Goal: Task Accomplishment & Management: Manage account settings

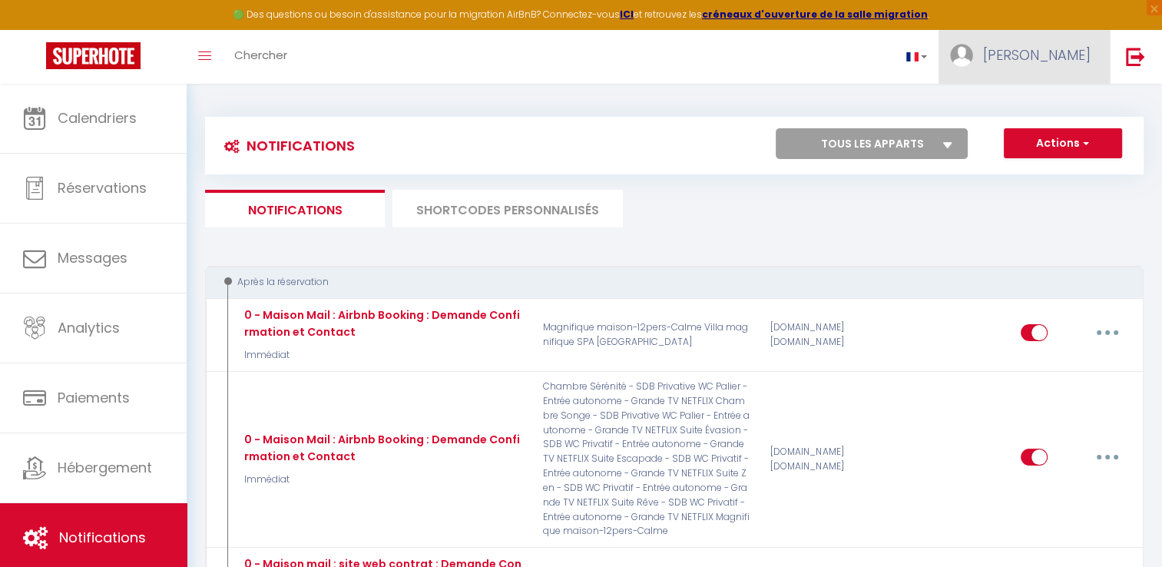
click at [1048, 71] on link "[PERSON_NAME]" at bounding box center [1023, 57] width 171 height 54
click at [1080, 58] on span "[PERSON_NAME]" at bounding box center [1037, 54] width 108 height 19
click at [1128, 58] on img at bounding box center [1135, 56] width 19 height 19
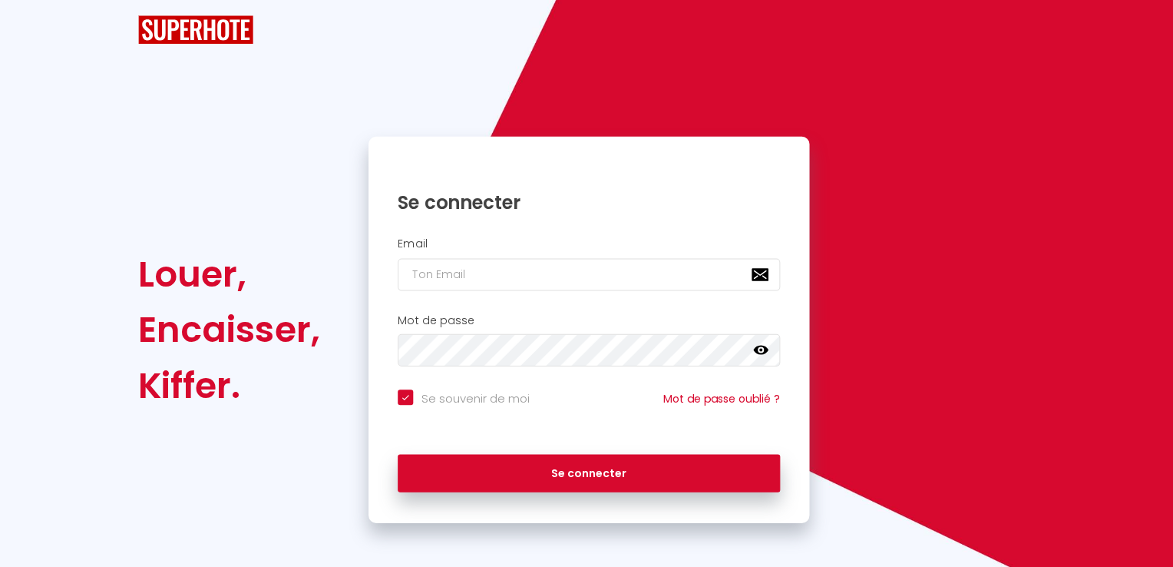
checkbox input "true"
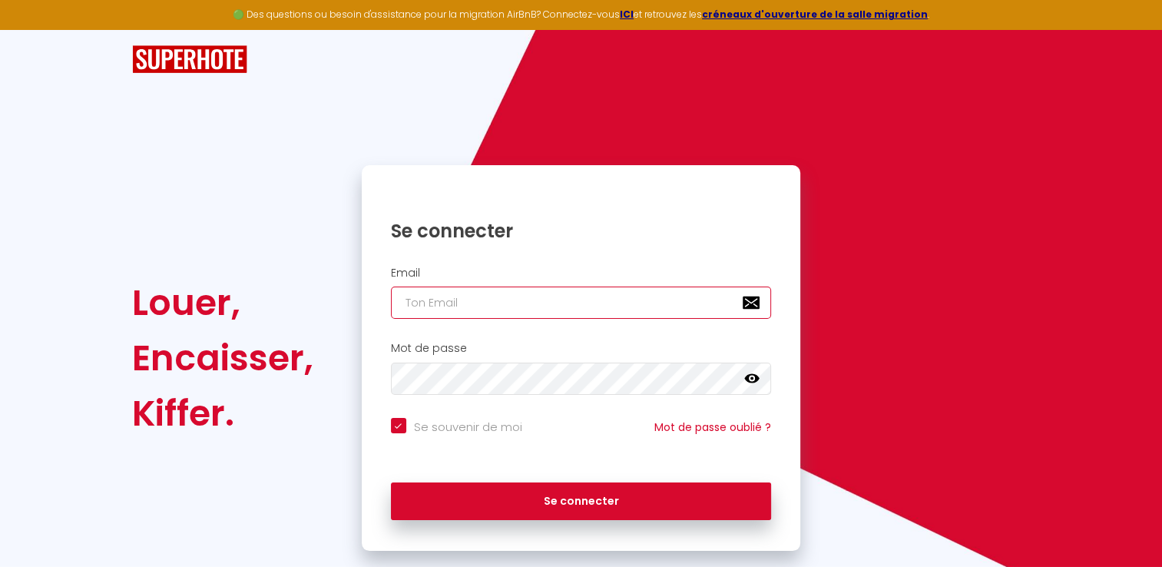
type input "[EMAIL_ADDRESS][DOMAIN_NAME]"
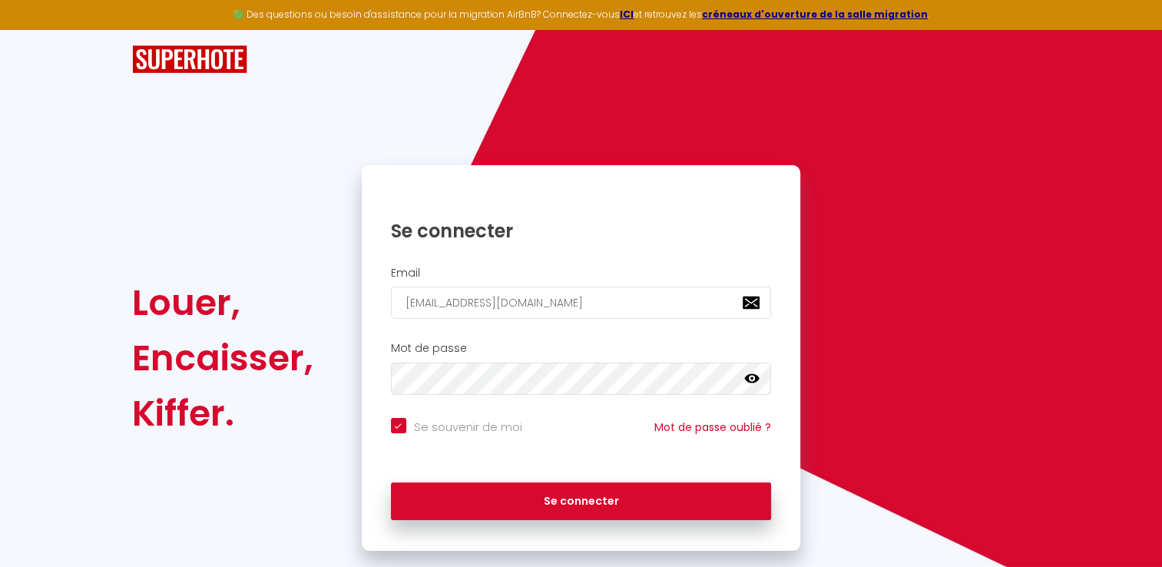
checkbox input "true"
click at [594, 298] on input "[EMAIL_ADDRESS][DOMAIN_NAME]" at bounding box center [581, 302] width 381 height 32
drag, startPoint x: 594, startPoint y: 298, endPoint x: 192, endPoint y: 305, distance: 402.5
click at [205, 305] on div "Louer, Encaisser, Kiffer. Se connecter Email [EMAIL_ADDRESS][DOMAIN_NAME] Mot d…" at bounding box center [580, 357] width 918 height 385
type input "k"
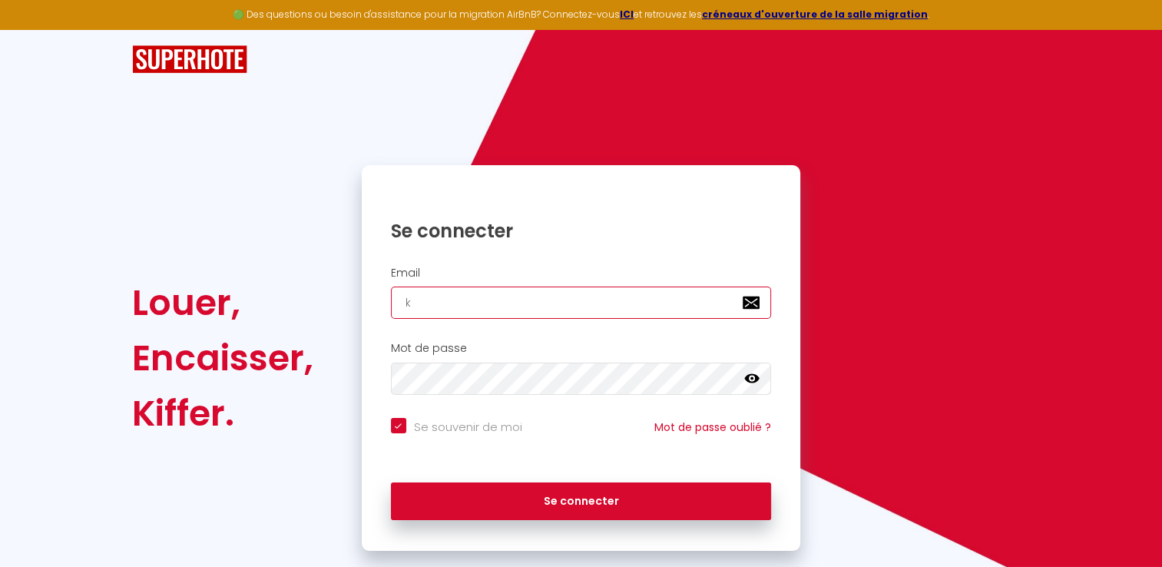
checkbox input "true"
type input "ka"
checkbox input "true"
type input "[EMAIL_ADDRESS][DOMAIN_NAME]"
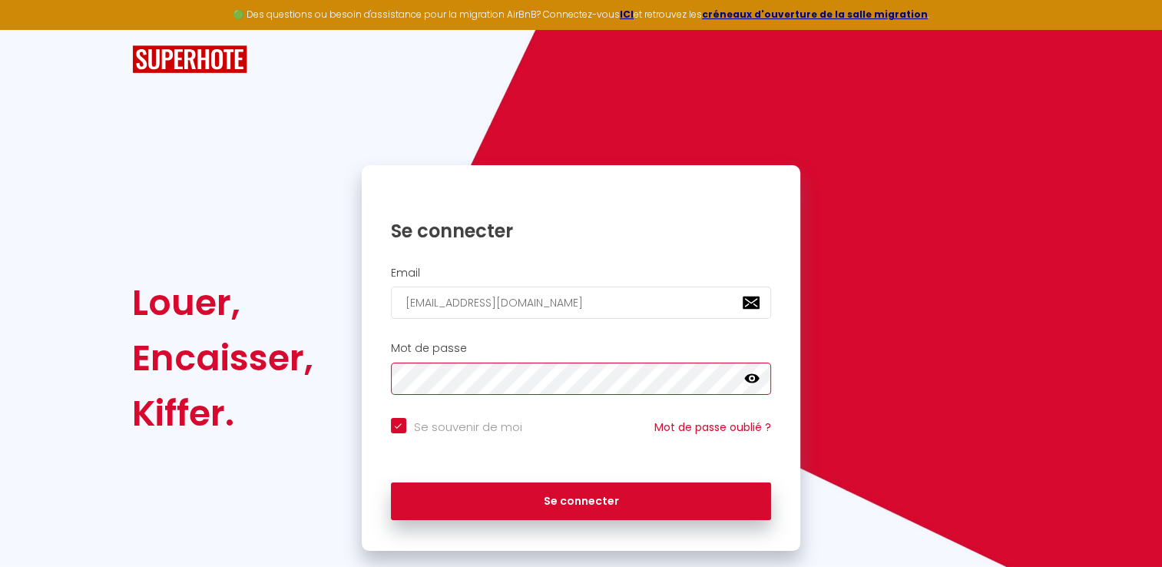
click at [233, 401] on div "Louer, Encaisser, Kiffer. Se connecter Email [EMAIL_ADDRESS][DOMAIN_NAME] Mot d…" at bounding box center [580, 357] width 918 height 385
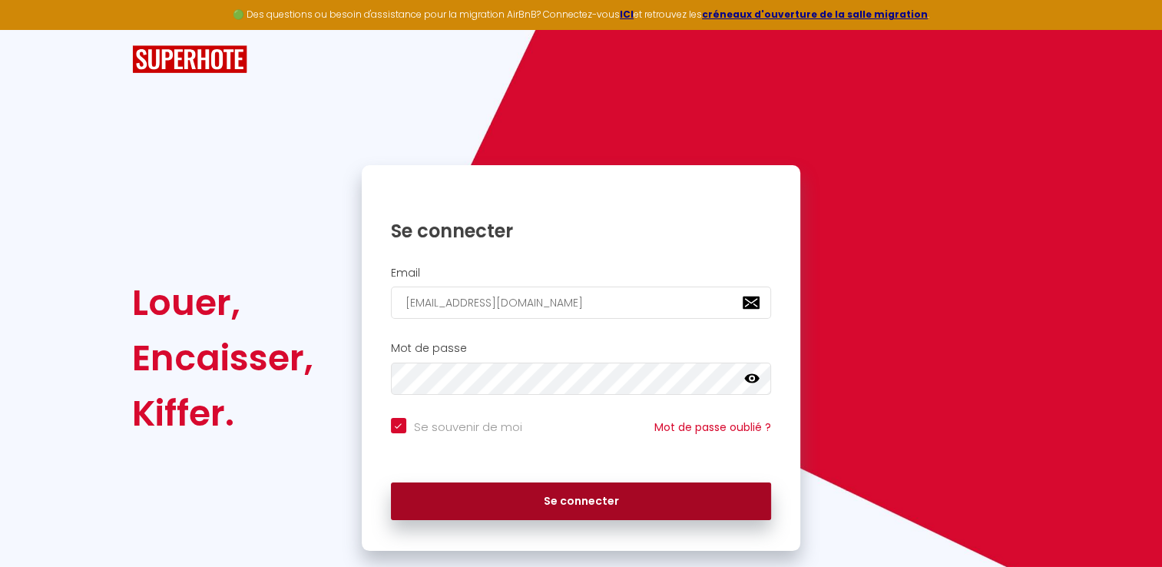
click at [639, 515] on button "Se connecter" at bounding box center [581, 501] width 381 height 38
checkbox input "true"
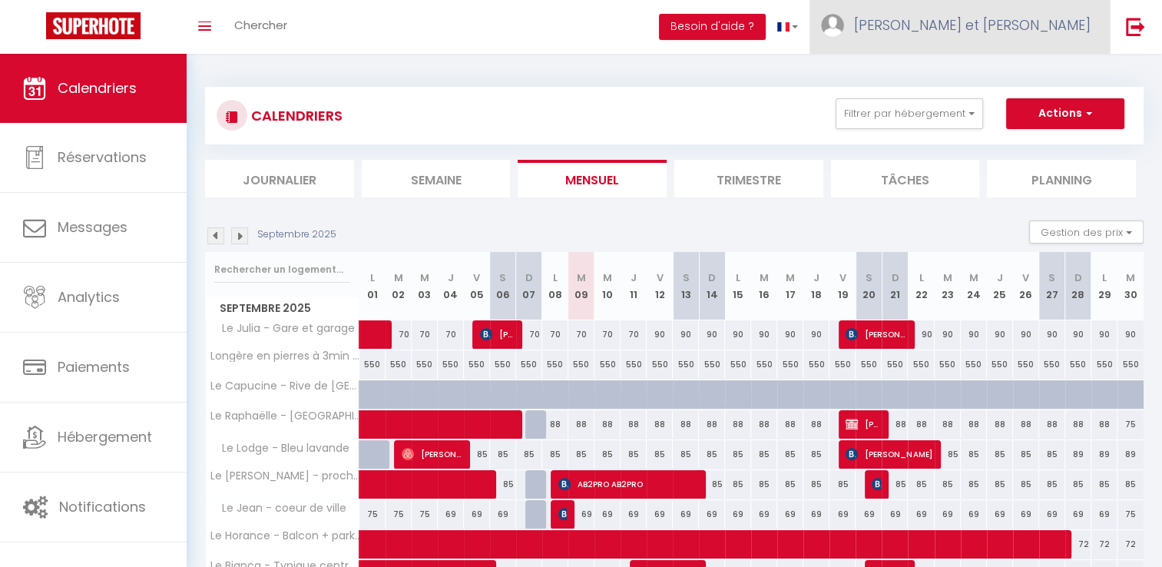
click at [983, 31] on span "[PERSON_NAME] et [PERSON_NAME]" at bounding box center [972, 24] width 237 height 19
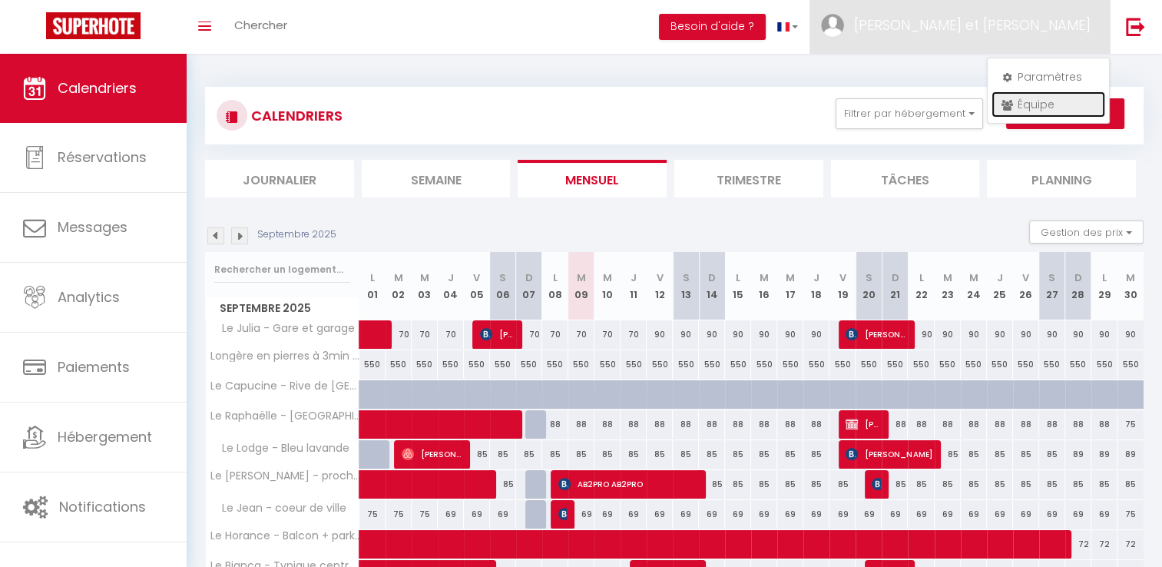
click at [1031, 106] on link "Équipe" at bounding box center [1048, 104] width 114 height 26
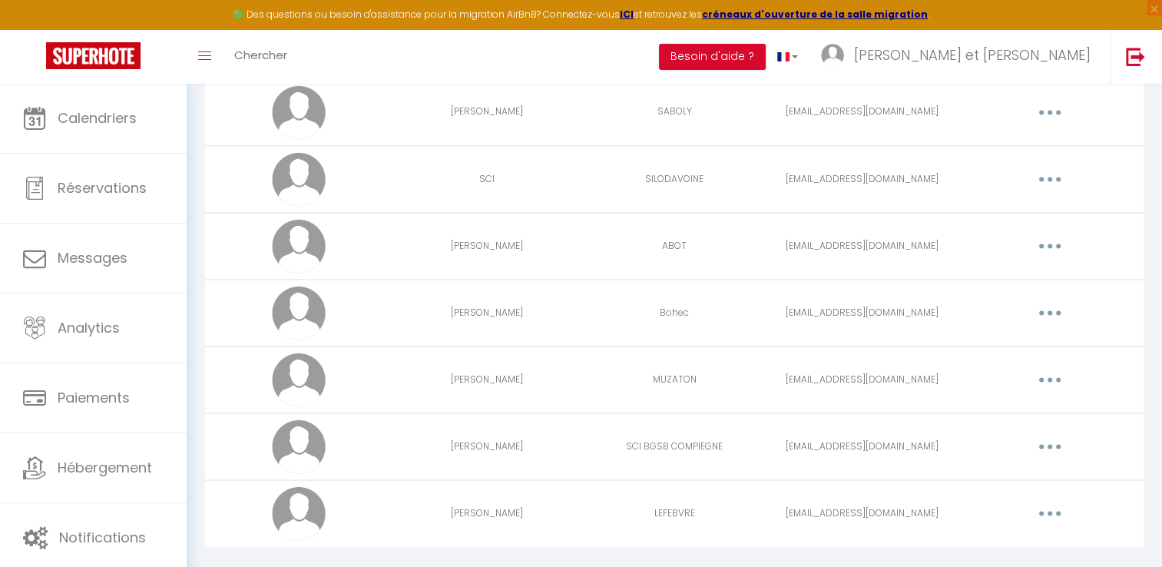
scroll to position [2748, 0]
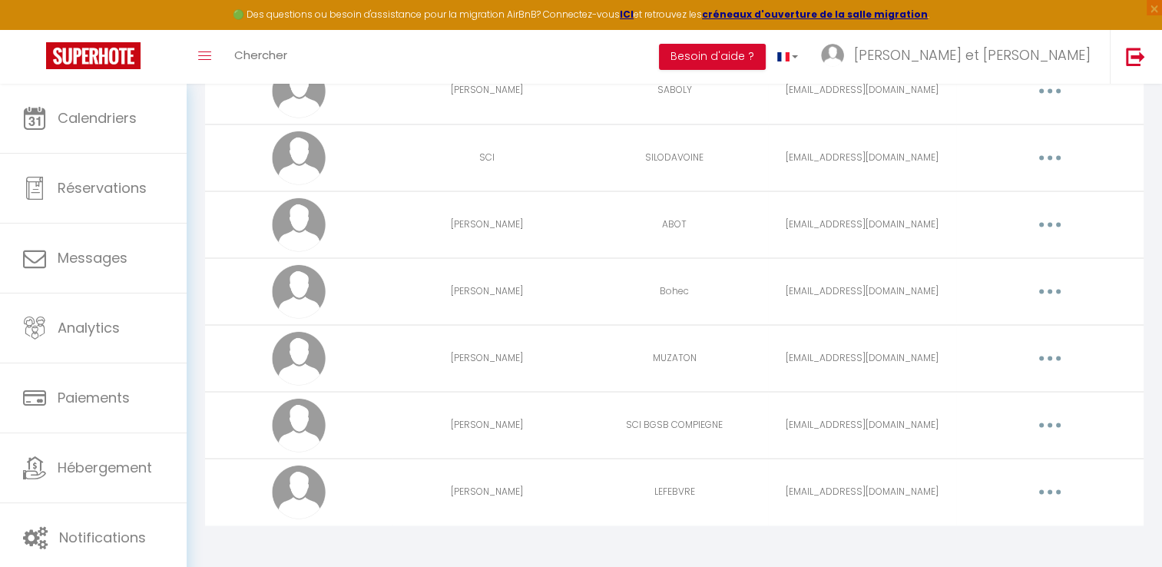
click at [1059, 486] on button "button" at bounding box center [1049, 491] width 43 height 25
click at [1014, 517] on link "Editer" at bounding box center [1010, 527] width 114 height 26
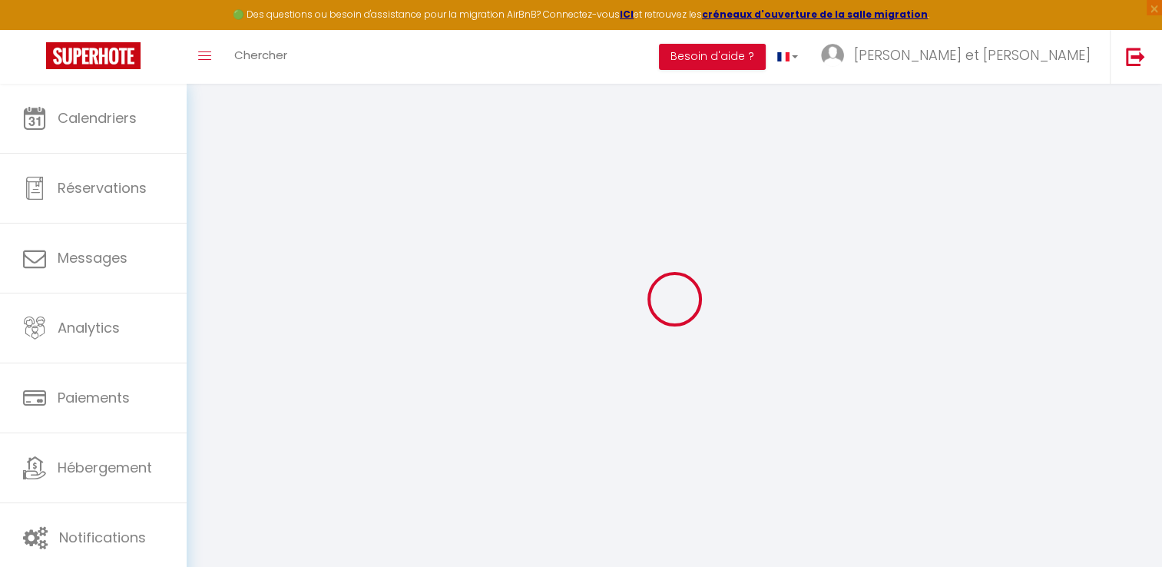
type input "[EMAIL_ADDRESS][DOMAIN_NAME]"
type input "[PERSON_NAME]"
type input "LEFEBVRE"
type input "[EMAIL_ADDRESS][DOMAIN_NAME]"
type textarea "[URL][DOMAIN_NAME]"
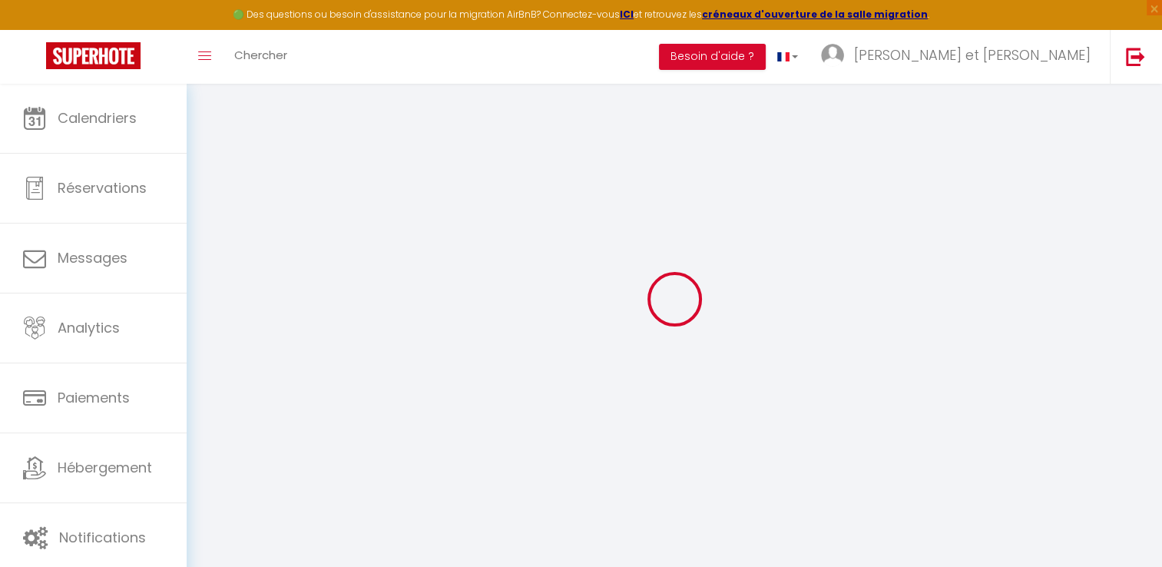
checkbox input "true"
checkbox input "false"
checkbox input "true"
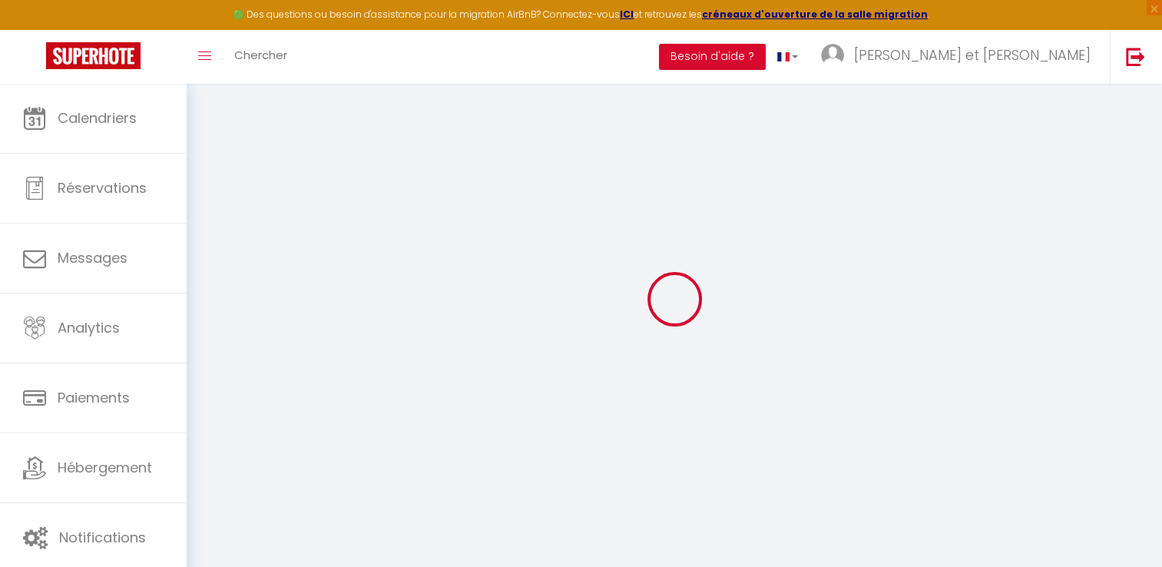
checkbox input "true"
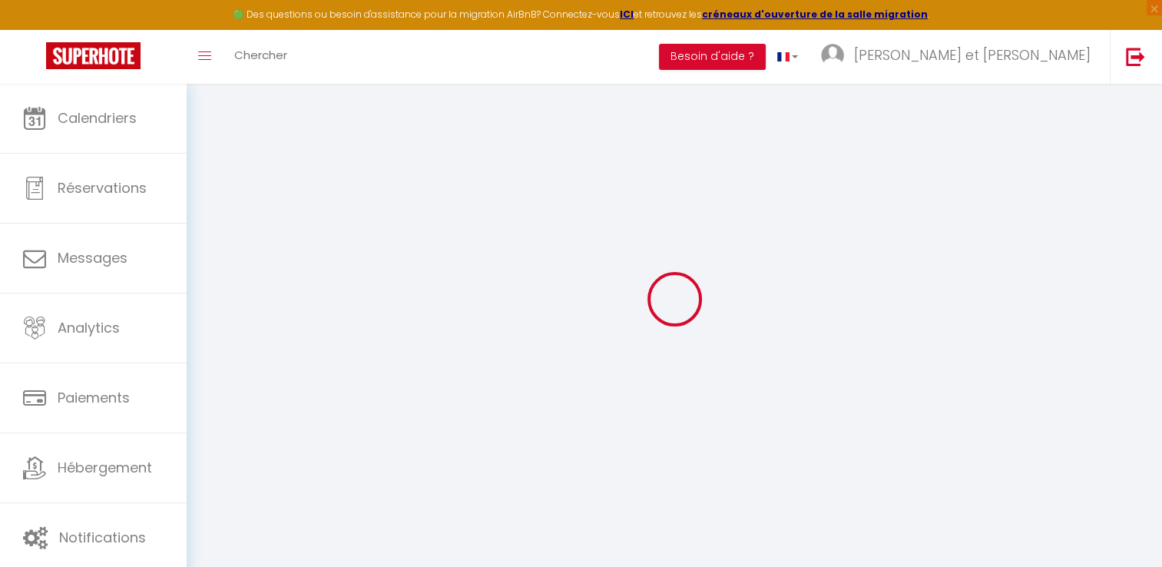
checkbox input "true"
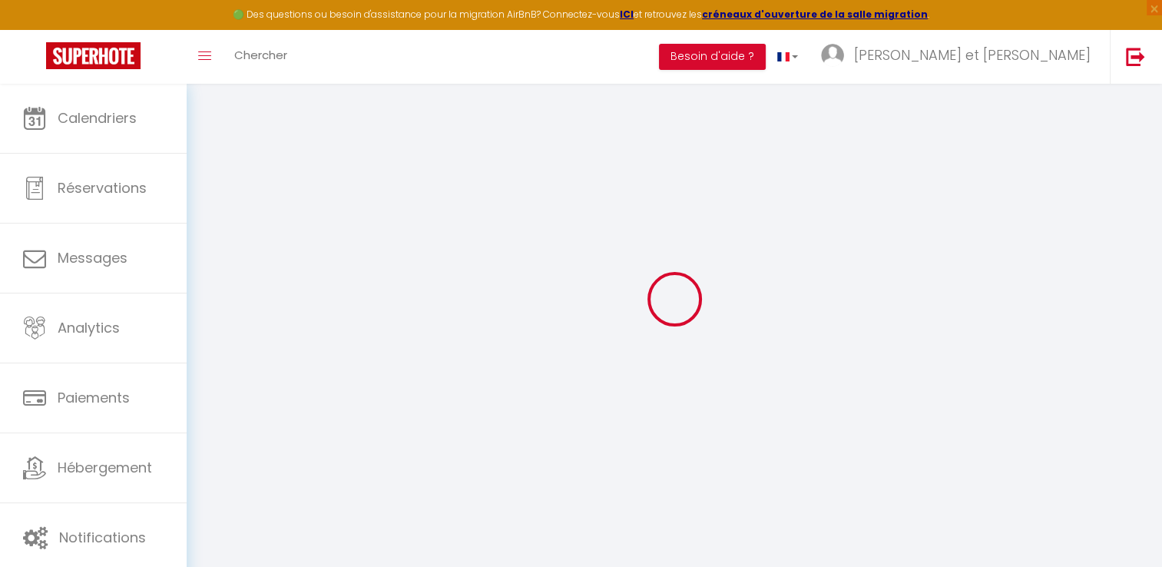
checkbox input "true"
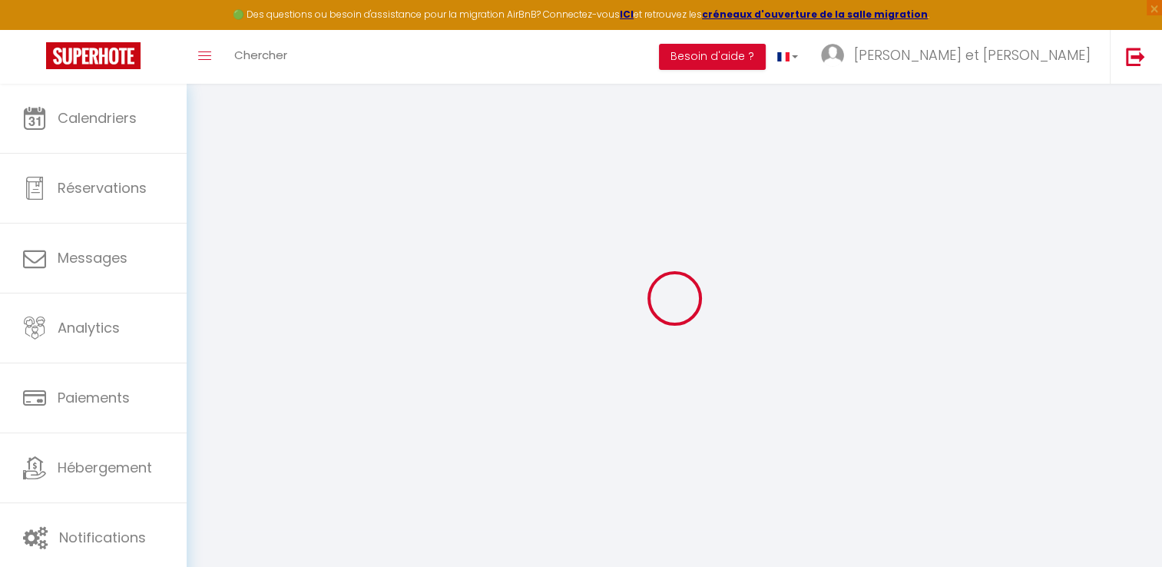
select select
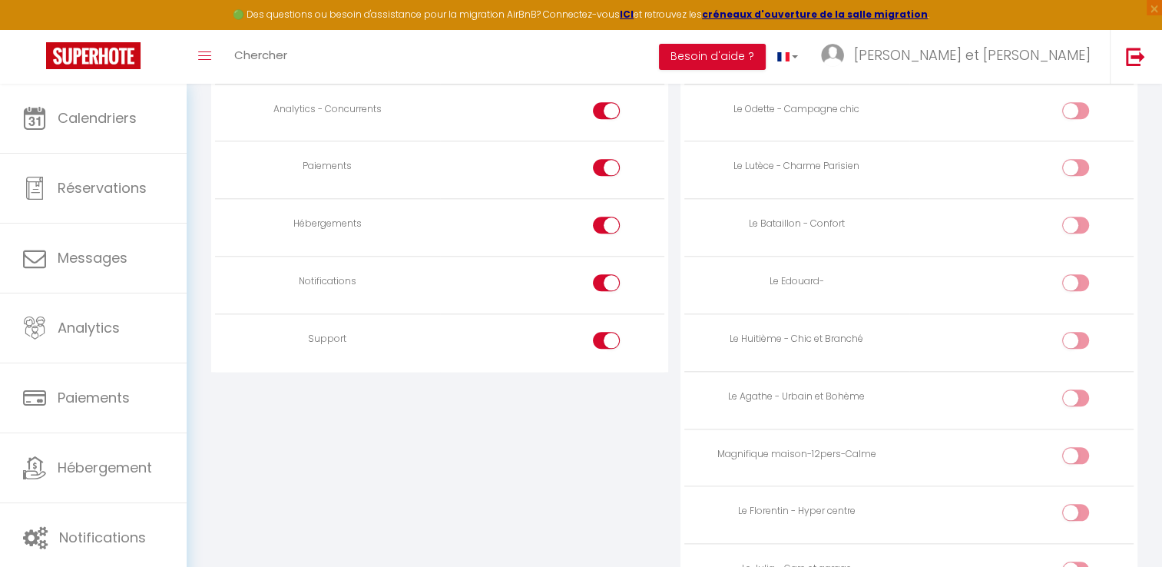
scroll to position [1643, 0]
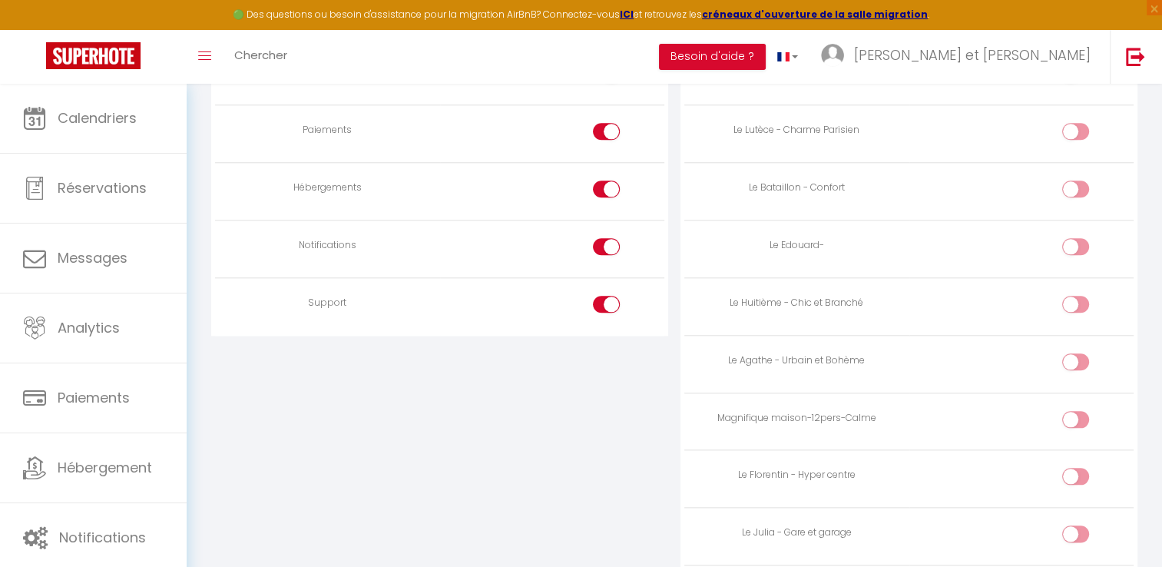
click at [1077, 301] on input "checkbox" at bounding box center [1088, 307] width 27 height 23
checkbox input "true"
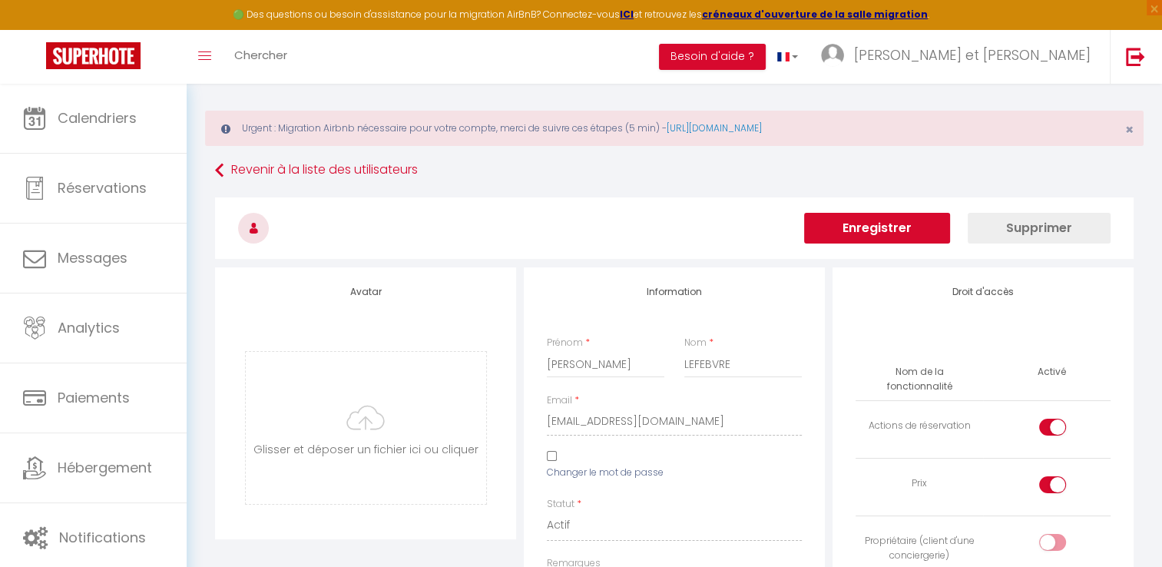
scroll to position [0, 0]
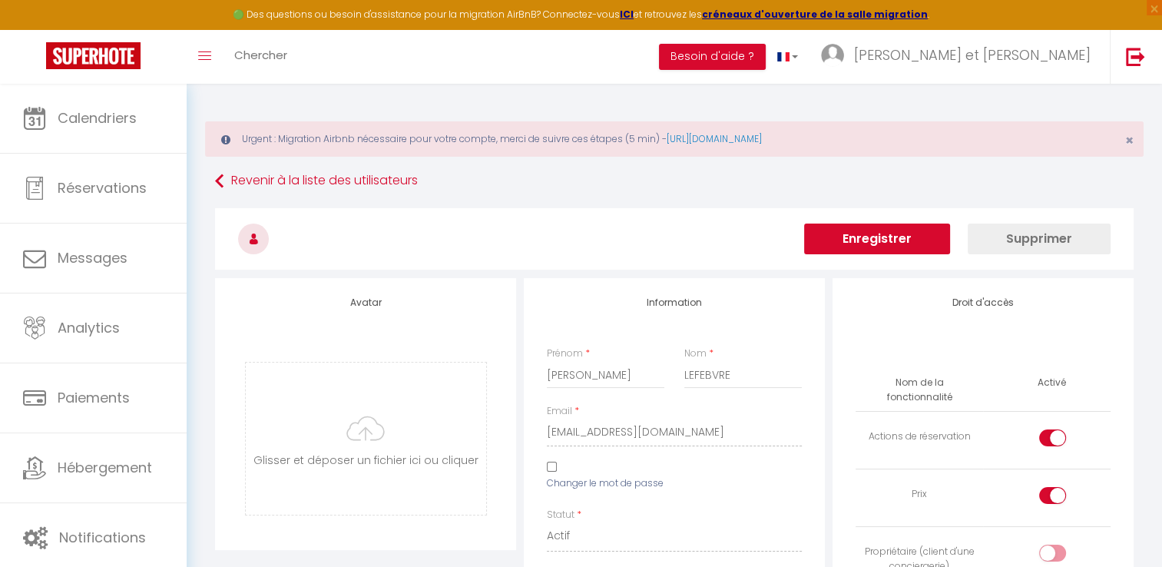
click at [898, 247] on button "Enregistrer" at bounding box center [877, 238] width 146 height 31
